Goal: Task Accomplishment & Management: Manage account settings

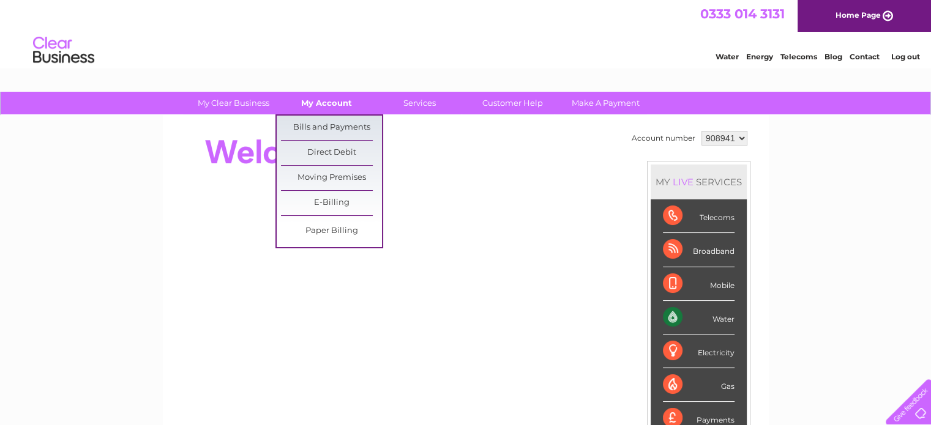
click at [314, 101] on link "My Account" at bounding box center [326, 103] width 101 height 23
click at [313, 130] on link "Bills and Payments" at bounding box center [331, 128] width 101 height 24
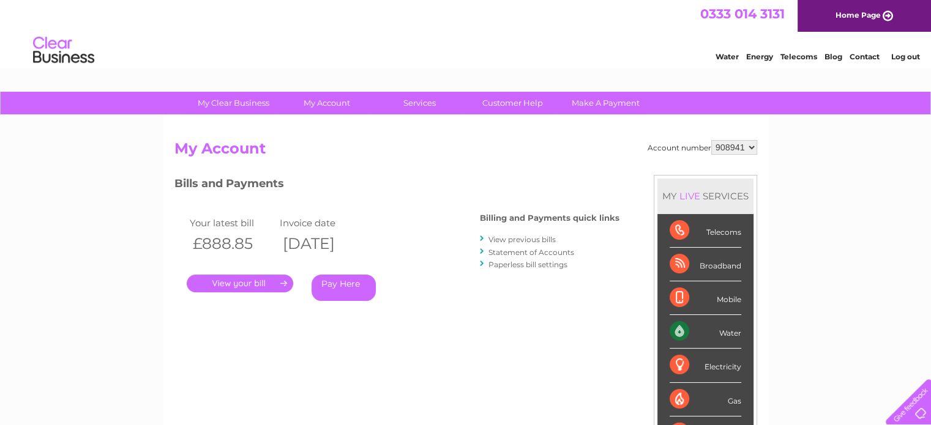
click at [220, 283] on link "." at bounding box center [240, 284] width 106 height 18
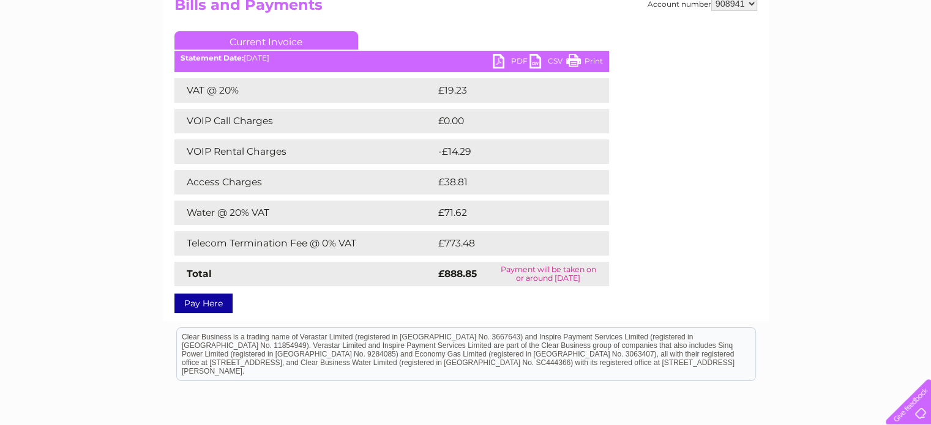
scroll to position [122, 0]
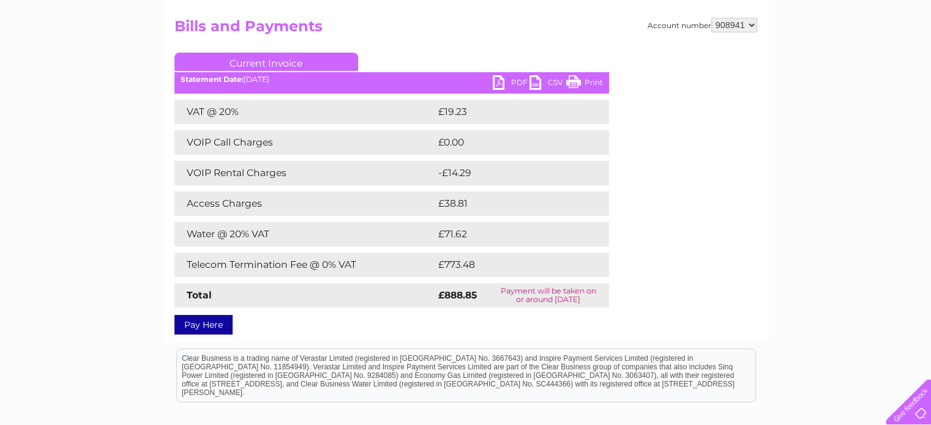
drag, startPoint x: 589, startPoint y: 78, endPoint x: 694, endPoint y: 27, distance: 116.9
click at [589, 78] on link "Print" at bounding box center [584, 84] width 37 height 18
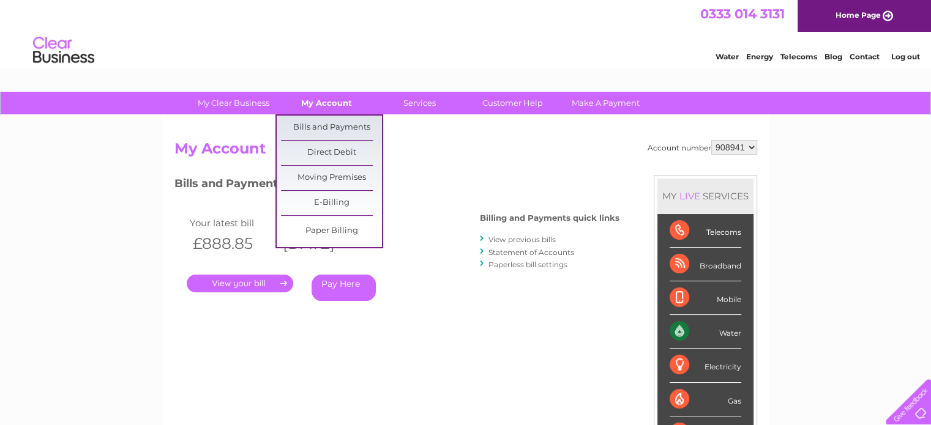
click at [316, 103] on link "My Account" at bounding box center [326, 103] width 101 height 23
click at [308, 126] on link "Bills and Payments" at bounding box center [331, 128] width 101 height 24
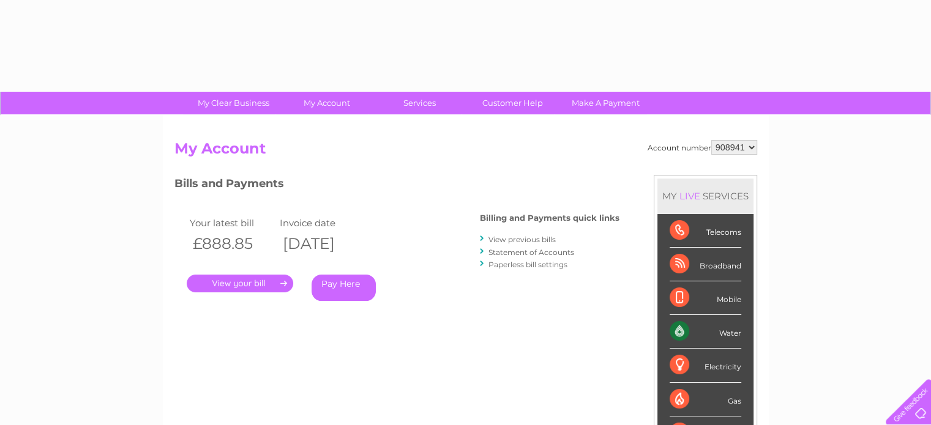
click at [237, 286] on link "." at bounding box center [240, 284] width 106 height 18
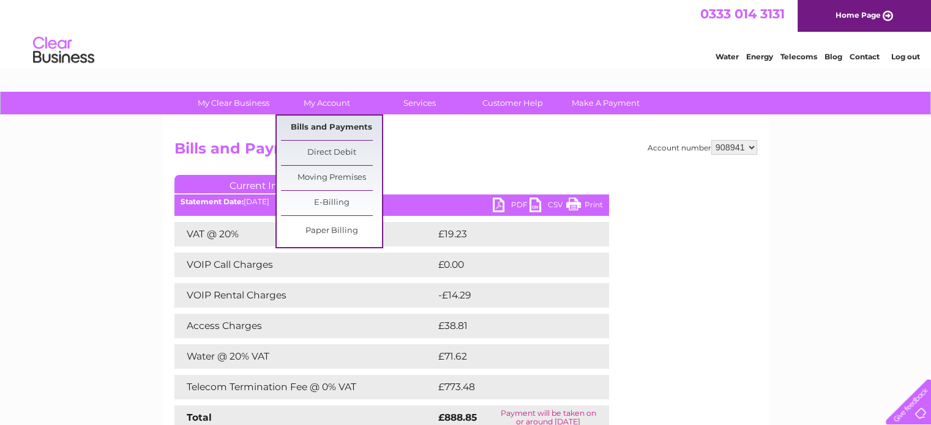
click at [305, 129] on link "Bills and Payments" at bounding box center [331, 128] width 101 height 24
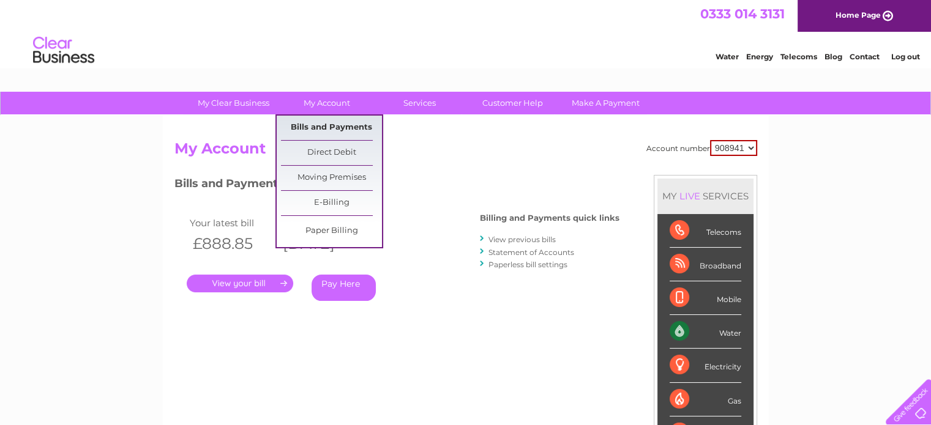
click at [308, 134] on link "Bills and Payments" at bounding box center [331, 128] width 101 height 24
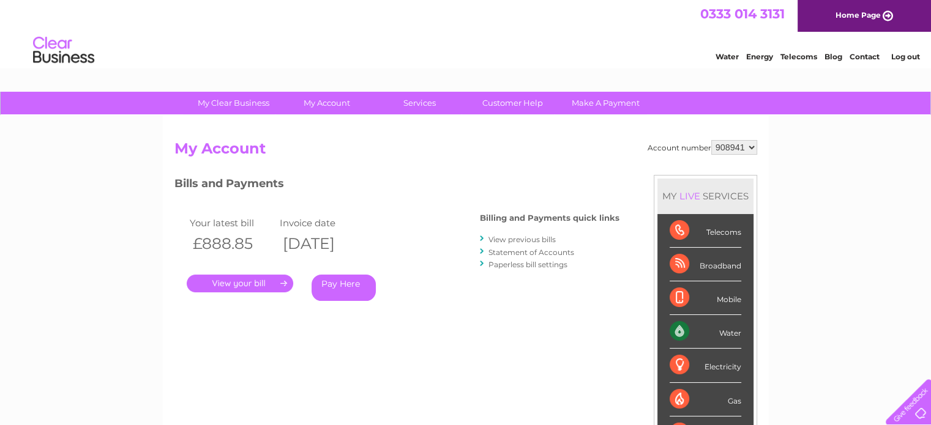
click at [497, 237] on link "View previous bills" at bounding box center [521, 239] width 67 height 9
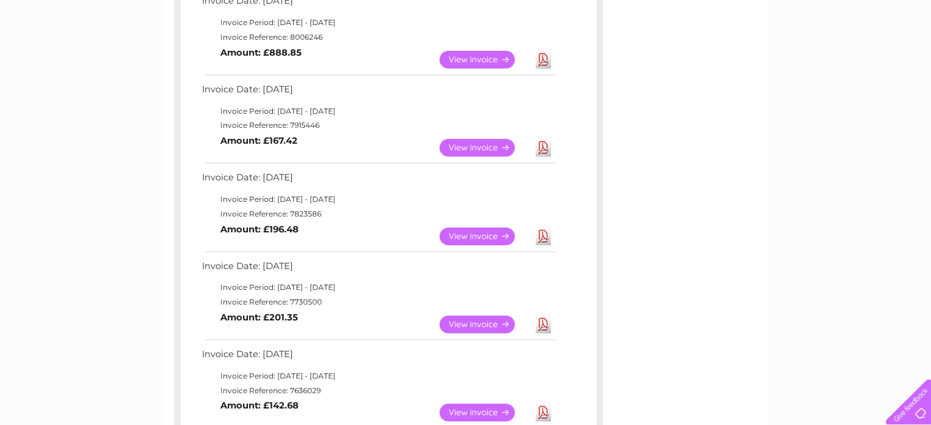
scroll to position [245, 0]
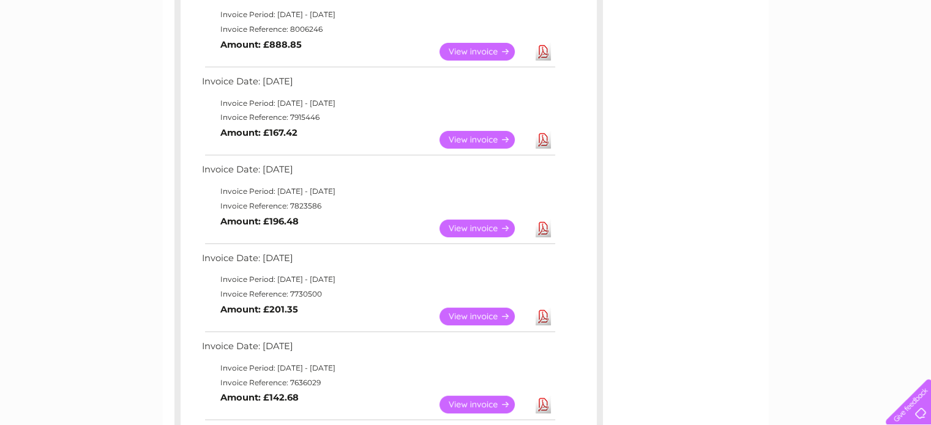
click at [472, 141] on link "View" at bounding box center [484, 140] width 90 height 18
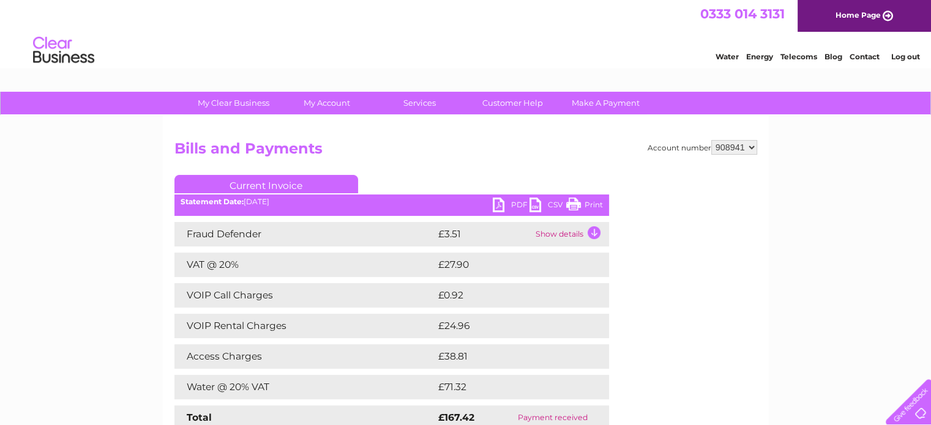
click at [595, 207] on link "Print" at bounding box center [584, 207] width 37 height 18
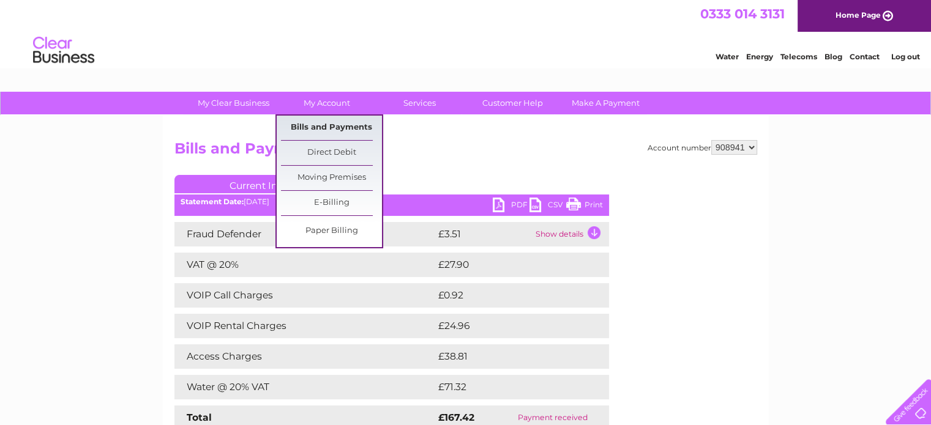
click at [320, 127] on link "Bills and Payments" at bounding box center [331, 128] width 101 height 24
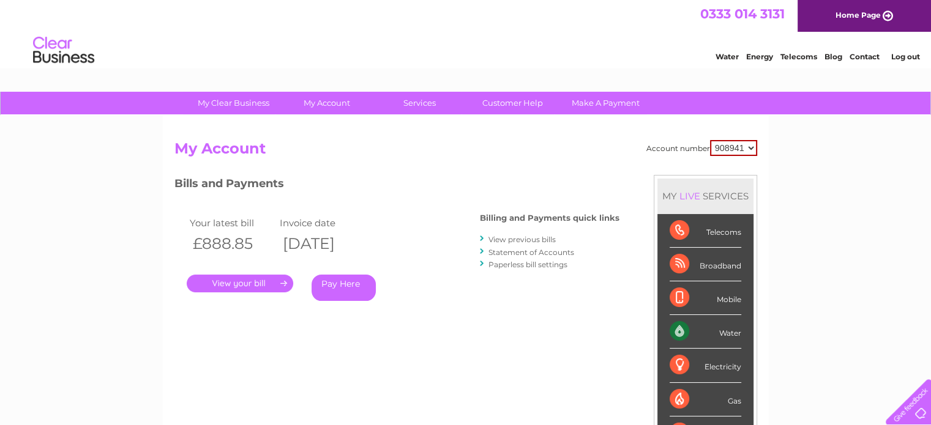
click at [515, 239] on link "View previous bills" at bounding box center [521, 239] width 67 height 9
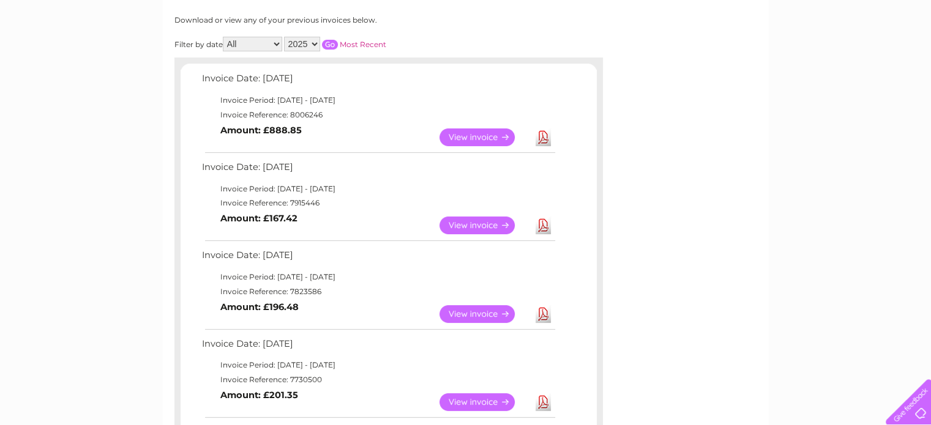
scroll to position [184, 0]
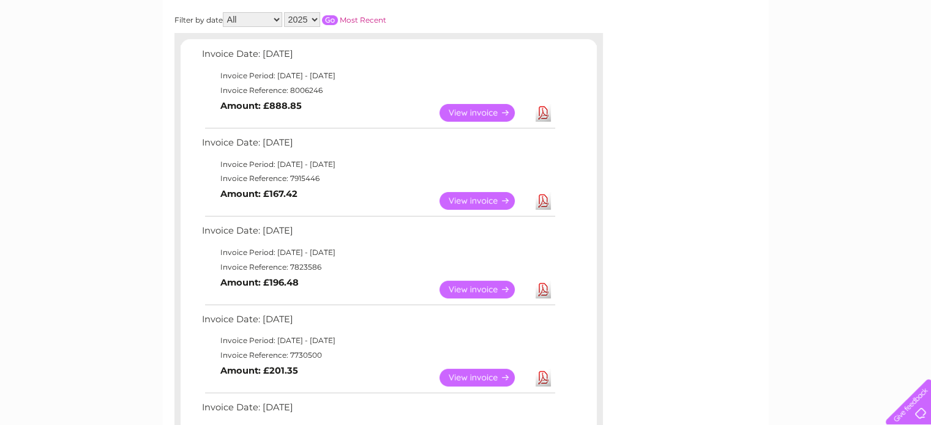
click at [482, 288] on link "View" at bounding box center [484, 290] width 90 height 18
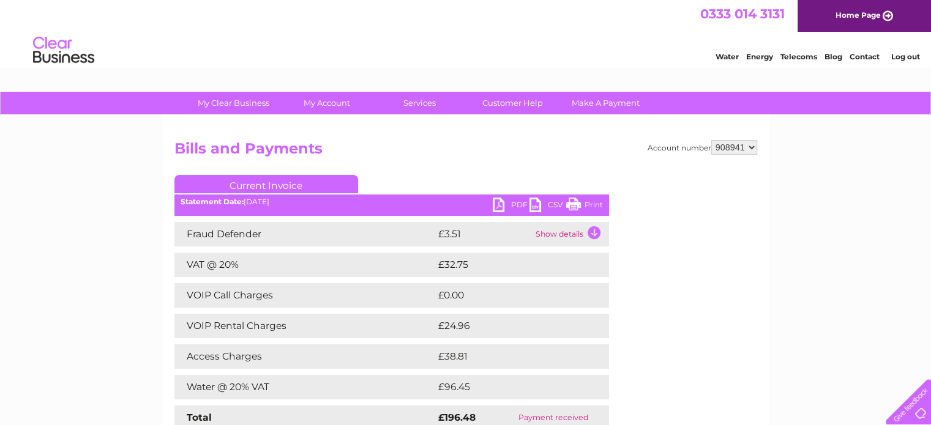
click at [600, 203] on link "Print" at bounding box center [584, 207] width 37 height 18
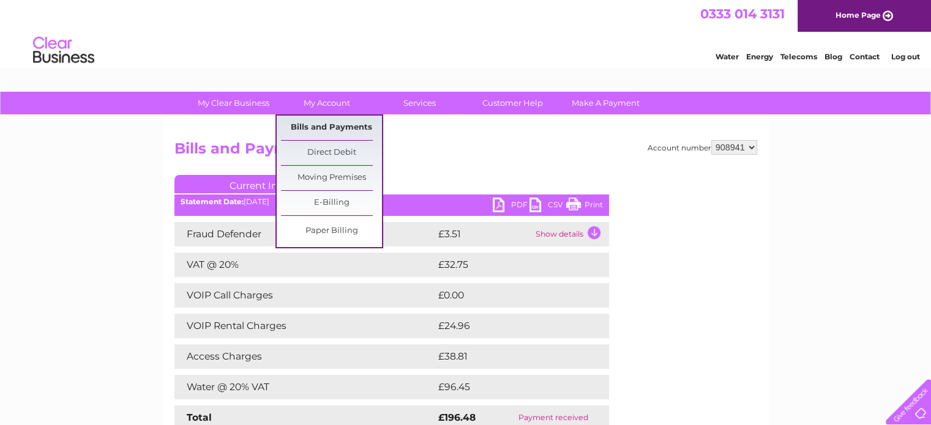
click at [311, 122] on link "Bills and Payments" at bounding box center [331, 128] width 101 height 24
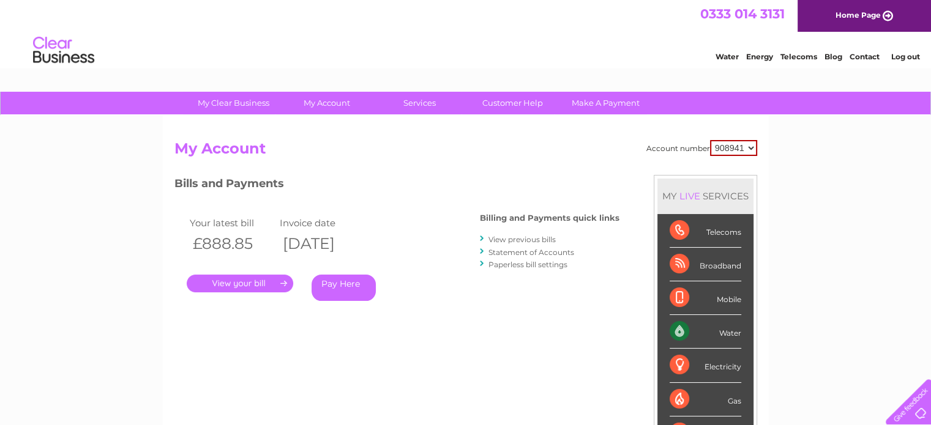
click at [517, 235] on link "View previous bills" at bounding box center [521, 239] width 67 height 9
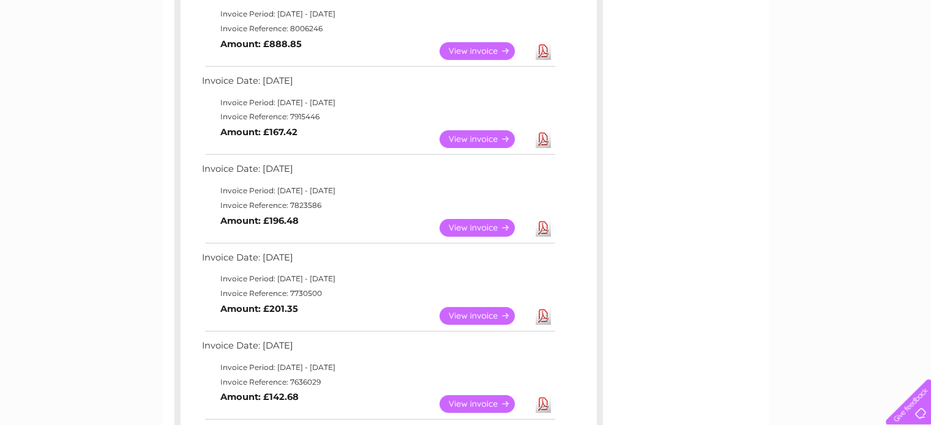
scroll to position [306, 0]
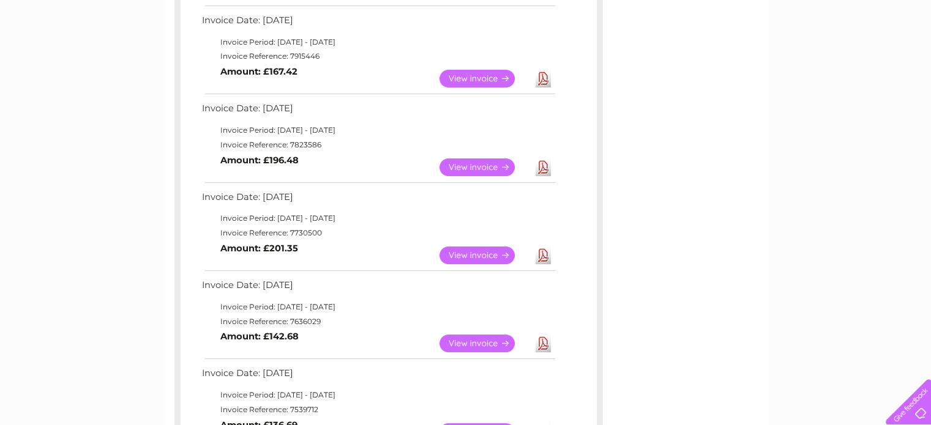
click at [470, 254] on link "View" at bounding box center [484, 256] width 90 height 18
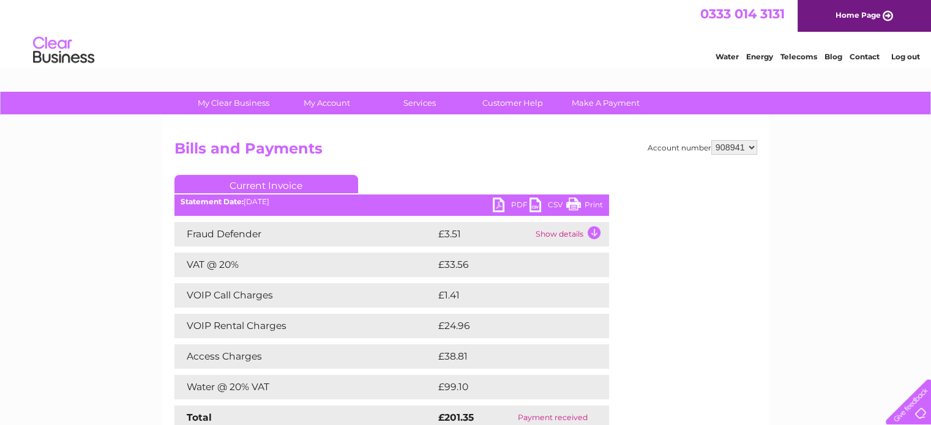
click at [583, 203] on link "Print" at bounding box center [584, 207] width 37 height 18
click at [592, 204] on link "Print" at bounding box center [584, 207] width 37 height 18
click at [556, 233] on td "Show details" at bounding box center [570, 234] width 76 height 24
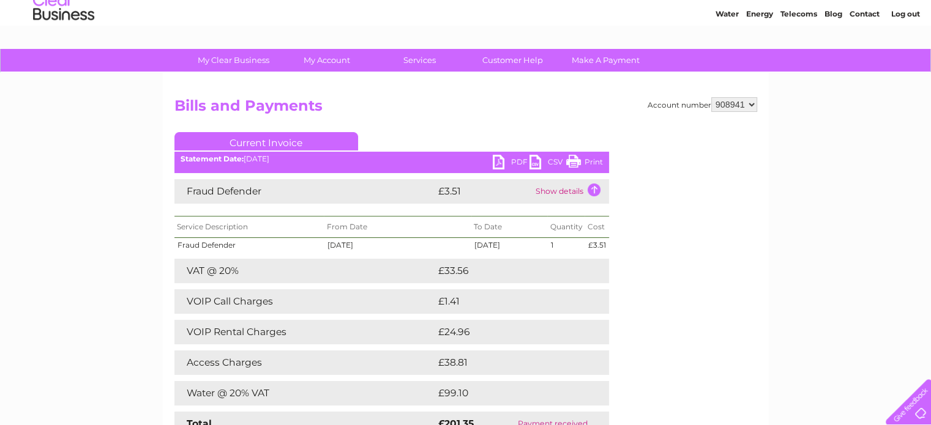
scroll to position [61, 0]
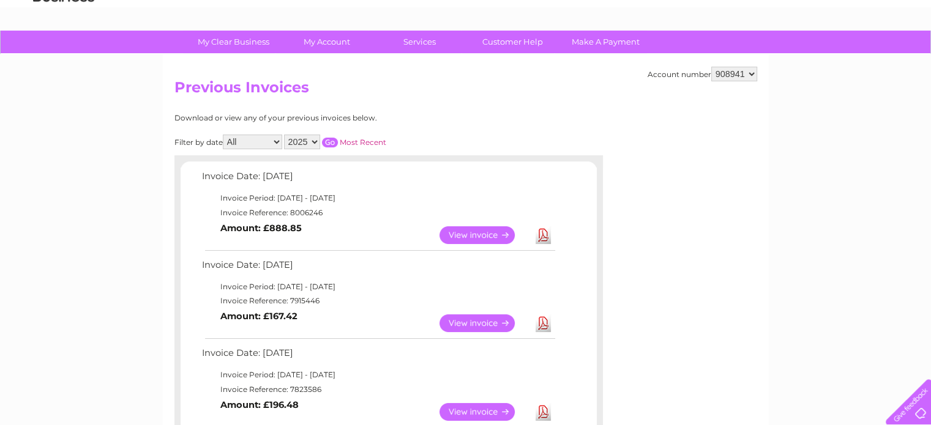
scroll to position [61, 0]
